Goal: Task Accomplishment & Management: Manage account settings

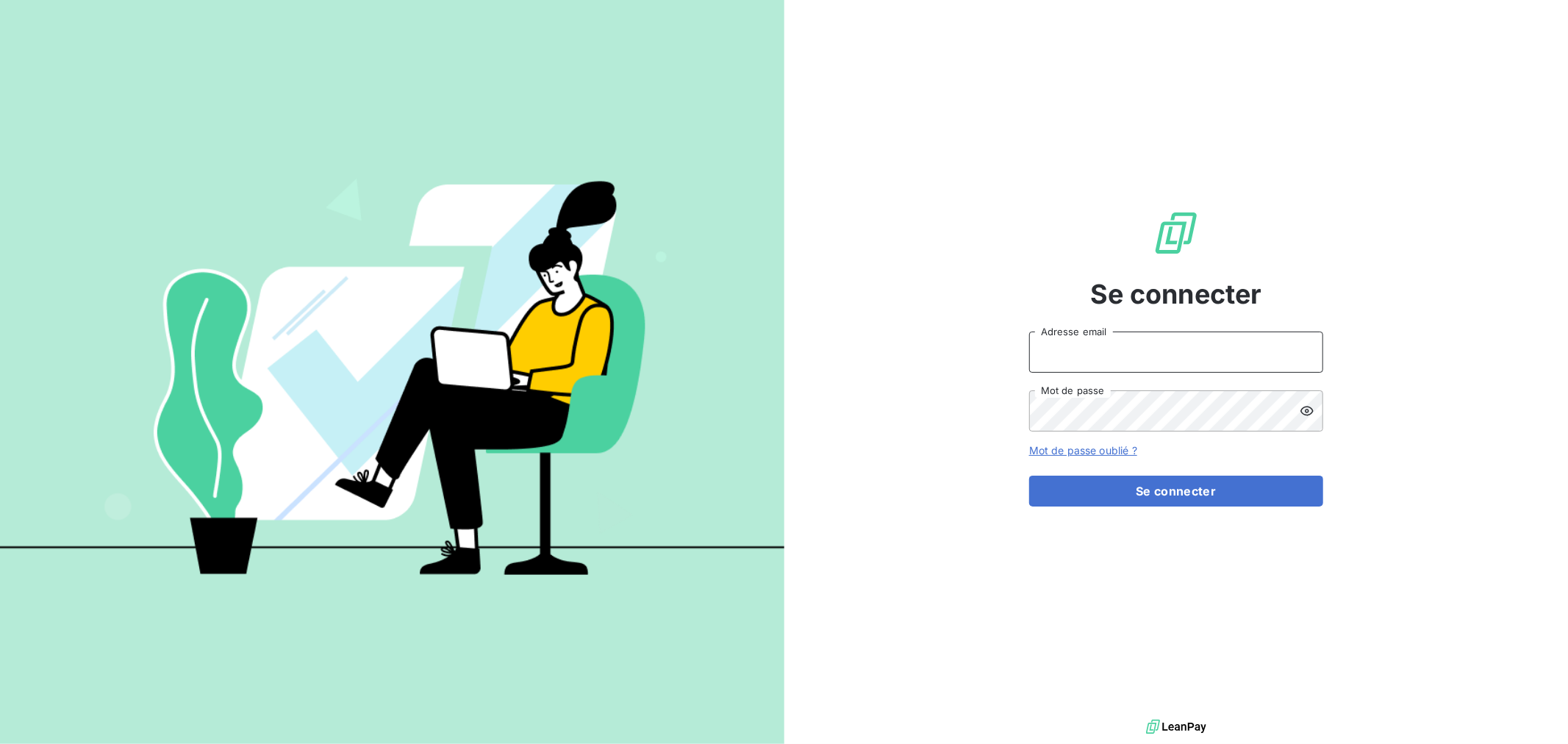
click at [1120, 356] on input "Adresse email" at bounding box center [1176, 352] width 294 height 41
type input "[EMAIL_ADDRESS][DOMAIN_NAME]"
click at [1029, 476] on button "Se connecter" at bounding box center [1176, 491] width 294 height 31
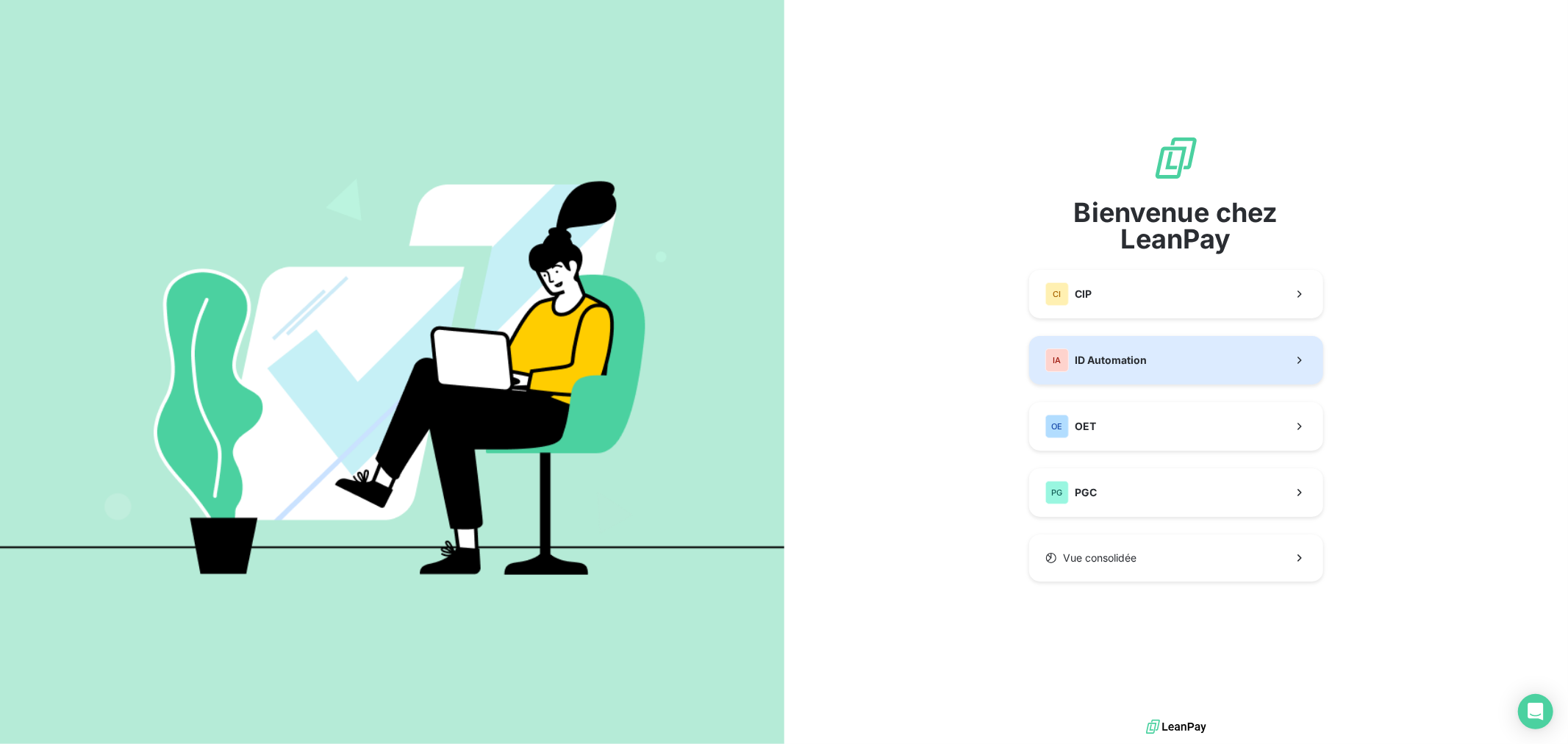
click at [1133, 371] on div "IA ID Automation" at bounding box center [1097, 360] width 101 height 23
